Goal: Ask a question: Seek information or help from site administrators or community

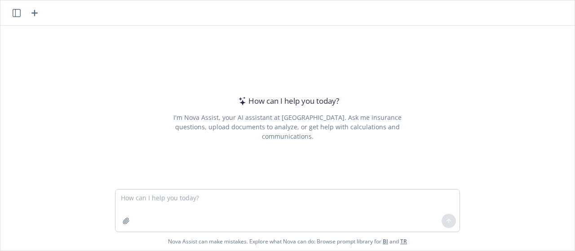
click at [232, 213] on textarea at bounding box center [287, 211] width 344 height 42
type textarea "d"
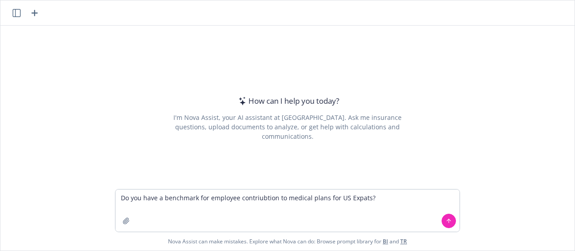
click at [257, 200] on textarea "Do you have a benchmark for employee contriubtion to medical plans for US Expat…" at bounding box center [287, 211] width 344 height 42
click at [217, 201] on textarea "Do you have a benchmark for employee contriubtion to medical plans for US Expat…" at bounding box center [287, 211] width 344 height 42
drag, startPoint x: 120, startPoint y: 198, endPoint x: 239, endPoint y: 199, distance: 120.0
click at [239, 199] on textarea "Do you have a benchmark for employee contriubtion to medical plans for US Expat…" at bounding box center [287, 211] width 344 height 42
click at [269, 197] on textarea "How do company's manage employee contriubtion to medical plans for US Expats?" at bounding box center [287, 211] width 344 height 42
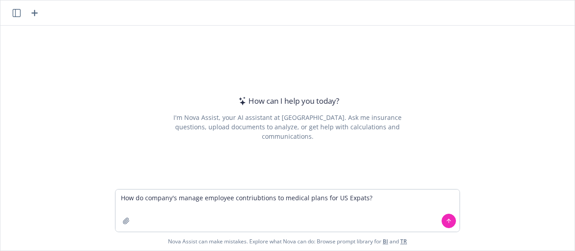
drag, startPoint x: 282, startPoint y: 197, endPoint x: 318, endPoint y: 196, distance: 36.4
click at [318, 196] on textarea "How do company's manage employee contriubtions to medical plans for US Expats?" at bounding box center [287, 211] width 344 height 42
click at [316, 215] on textarea "How do company's manage employee contriubtions to medical plans for US Expats?" at bounding box center [287, 211] width 344 height 42
click at [266, 199] on textarea "How do company's manage employee contriubtions to medical plans for US Expats?" at bounding box center [287, 211] width 344 height 42
click at [268, 199] on textarea "How do company's manage employee contriubtions to medical plans for US Expats?" at bounding box center [287, 211] width 344 height 42
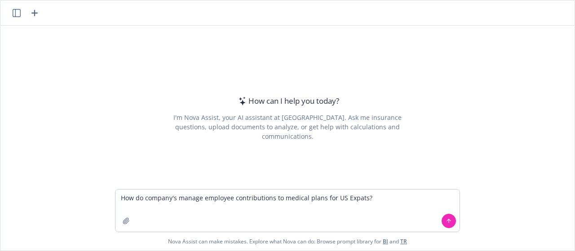
type textarea "How do company's manage employee contributions to medical plans for US Expats?"
click at [445, 223] on button at bounding box center [449, 221] width 14 height 14
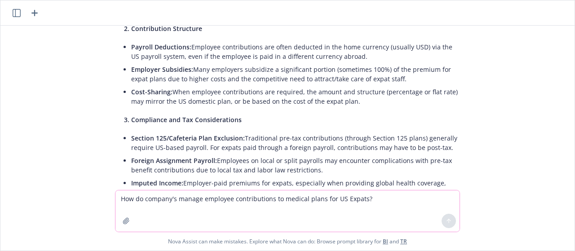
scroll to position [179, 0]
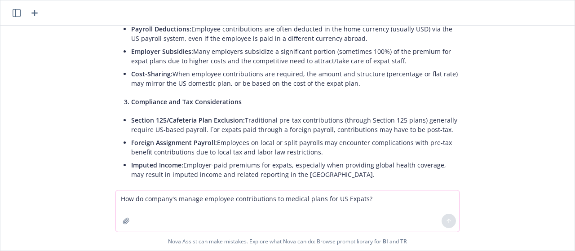
drag, startPoint x: 373, startPoint y: 85, endPoint x: 173, endPoint y: 73, distance: 200.3
click at [173, 73] on li "Cost-Sharing: When employee contributions are required, the amount and structur…" at bounding box center [295, 78] width 328 height 22
click at [361, 89] on li "Cost-Sharing: When employee contributions are required, the amount and structur…" at bounding box center [295, 78] width 328 height 22
drag, startPoint x: 358, startPoint y: 83, endPoint x: 173, endPoint y: 70, distance: 184.7
click at [173, 70] on li "Cost-Sharing: When employee contributions are required, the amount and structur…" at bounding box center [295, 78] width 328 height 22
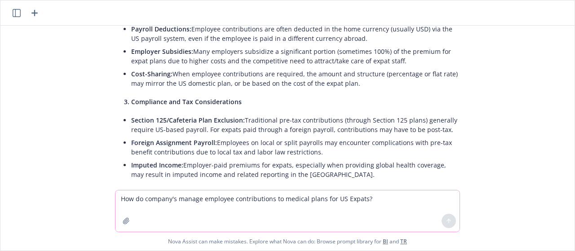
click at [268, 76] on li "Cost-Sharing: When employee contributions are required, the amount and structur…" at bounding box center [295, 78] width 328 height 22
click at [266, 73] on li "Cost-Sharing: When employee contributions are required, the amount and structur…" at bounding box center [295, 78] width 328 height 22
drag, startPoint x: 173, startPoint y: 73, endPoint x: 362, endPoint y: 85, distance: 188.7
click at [362, 85] on li "Cost-Sharing: When employee contributions are required, the amount and structur…" at bounding box center [295, 78] width 328 height 22
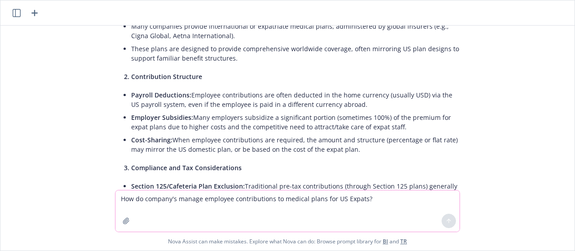
scroll to position [129, 0]
